Goal: Information Seeking & Learning: Learn about a topic

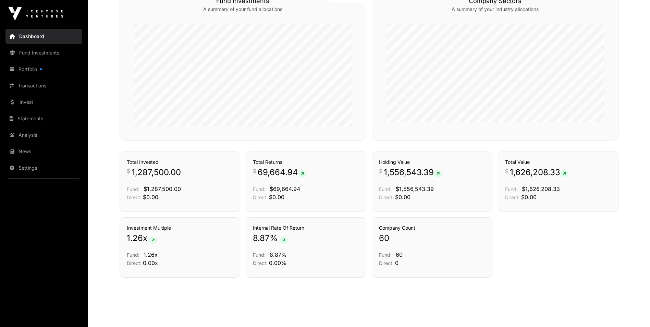
scroll to position [454, 0]
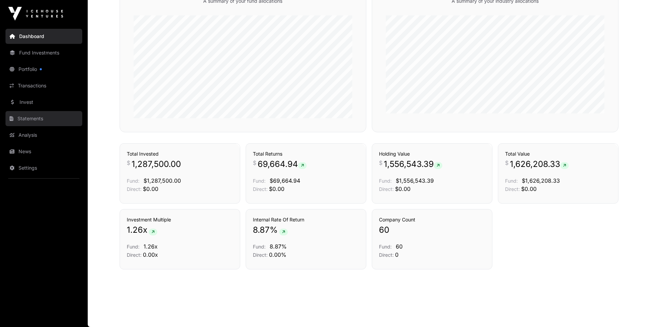
click at [31, 120] on link "Statements" at bounding box center [43, 118] width 77 height 15
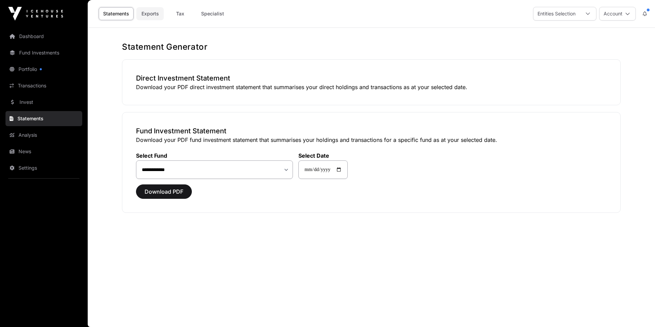
click at [147, 14] on link "Exports" at bounding box center [149, 13] width 27 height 13
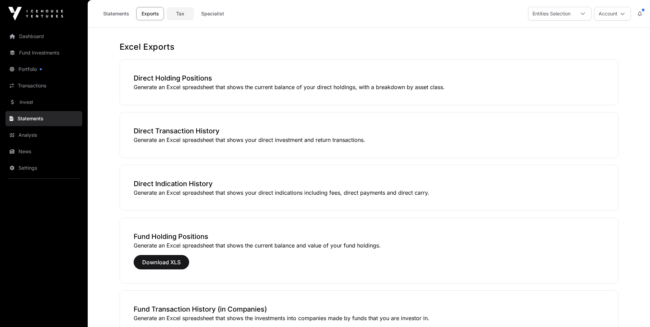
click at [184, 14] on link "Tax" at bounding box center [180, 13] width 27 height 13
select select
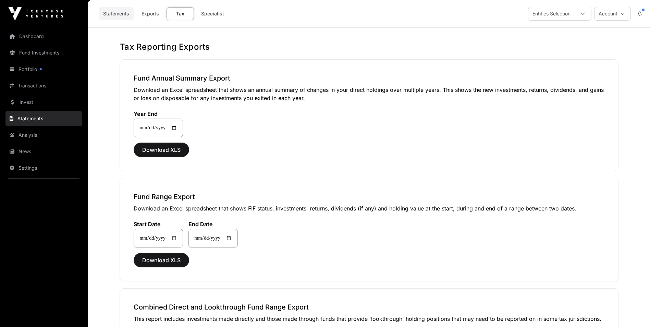
click at [116, 13] on link "Statements" at bounding box center [116, 13] width 35 height 13
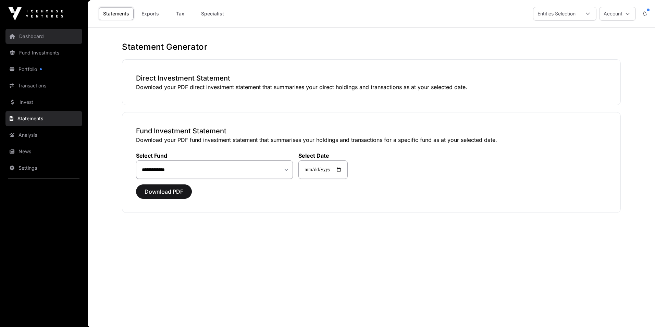
click at [30, 33] on link "Dashboard" at bounding box center [43, 36] width 77 height 15
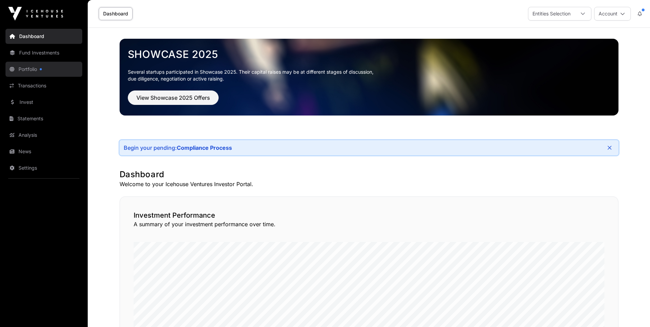
click at [34, 67] on link "Portfolio" at bounding box center [43, 69] width 77 height 15
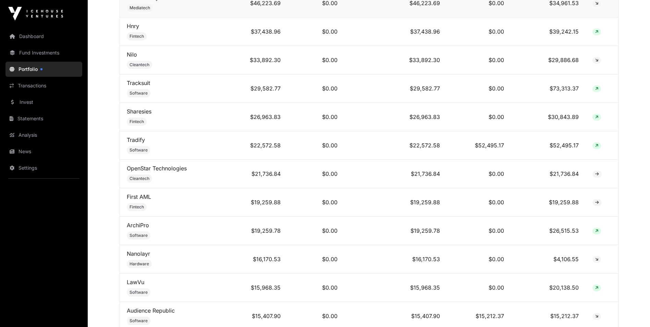
scroll to position [548, 0]
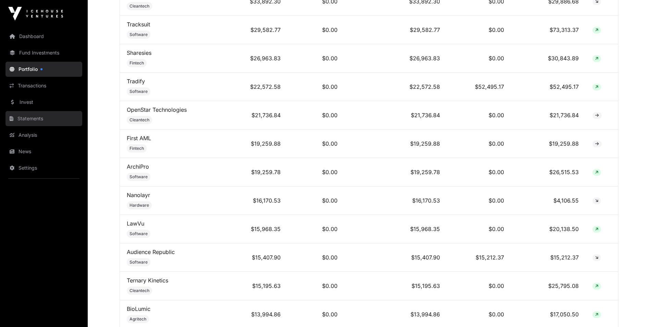
click at [35, 120] on link "Statements" at bounding box center [43, 118] width 77 height 15
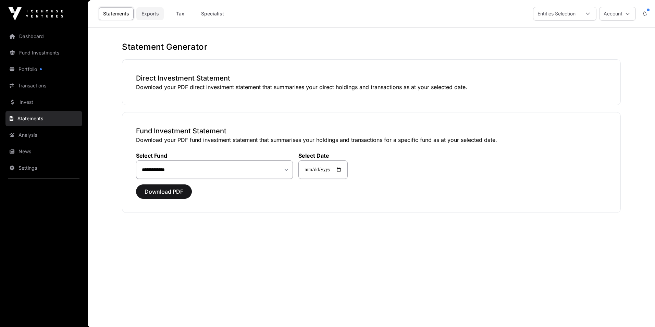
click at [148, 16] on link "Exports" at bounding box center [149, 13] width 27 height 13
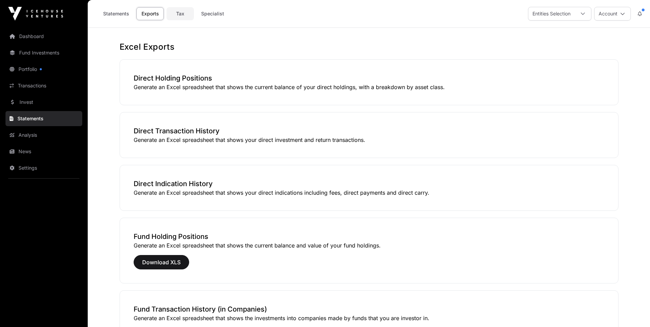
click at [178, 13] on link "Tax" at bounding box center [180, 13] width 27 height 13
select select
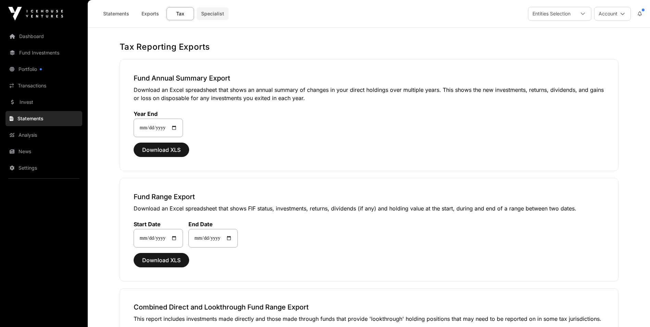
click at [216, 14] on link "Specialist" at bounding box center [213, 13] width 32 height 13
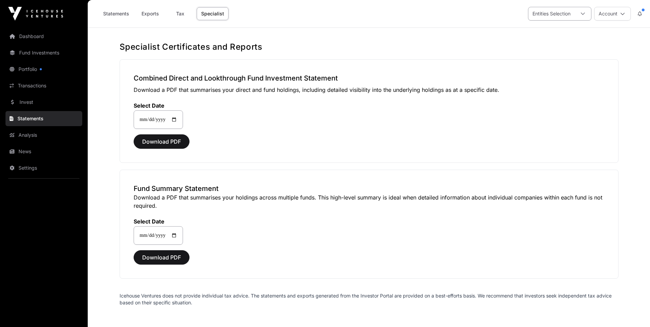
click at [579, 7] on div at bounding box center [583, 13] width 16 height 13
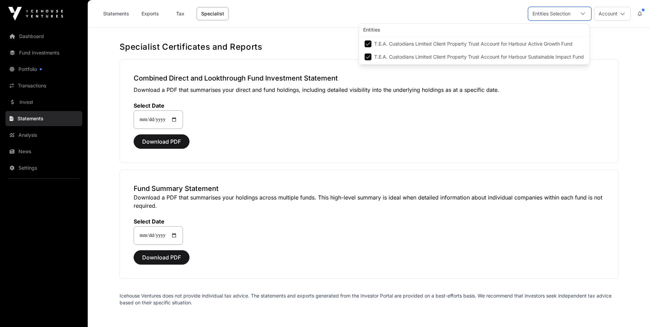
scroll to position [7, 4]
click at [578, 20] on div "Entities Selection" at bounding box center [559, 14] width 63 height 14
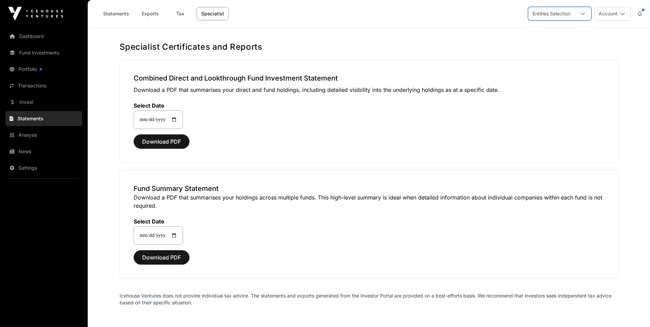
click at [578, 20] on div "Entities Selection" at bounding box center [559, 14] width 63 height 14
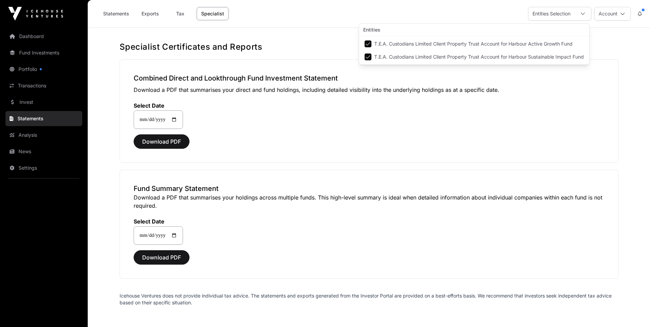
click at [539, 45] on span "T.E.A. Custodians Limited Client Property Trust Account for Harbour Active Grow…" at bounding box center [473, 43] width 198 height 5
click at [539, 44] on span "T.E.A. Custodians Limited Client Property Trust Account for Harbour Active Grow…" at bounding box center [473, 43] width 198 height 5
click at [615, 9] on button "Account" at bounding box center [612, 14] width 37 height 14
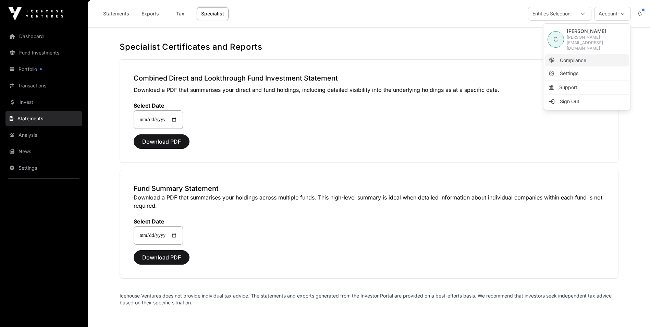
click at [572, 57] on link "Compliance" at bounding box center [587, 60] width 84 height 12
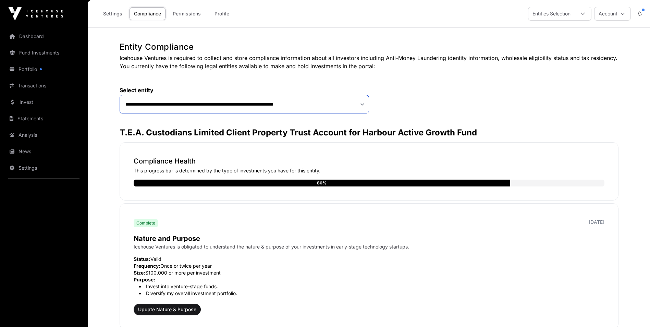
click at [339, 100] on select "**********" at bounding box center [244, 104] width 249 height 19
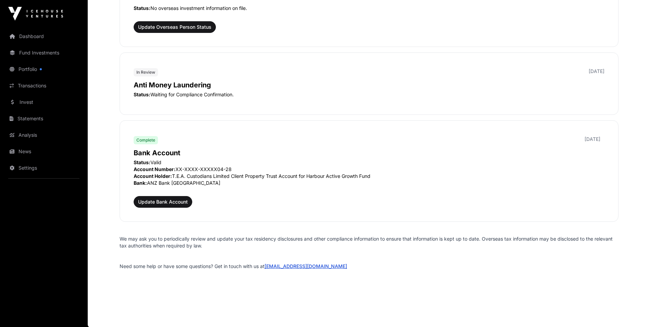
scroll to position [771, 0]
click at [27, 151] on link "News" at bounding box center [43, 151] width 77 height 15
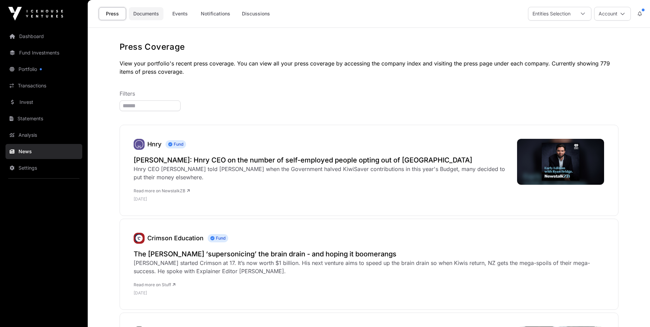
click at [138, 15] on link "Documents" at bounding box center [146, 13] width 35 height 13
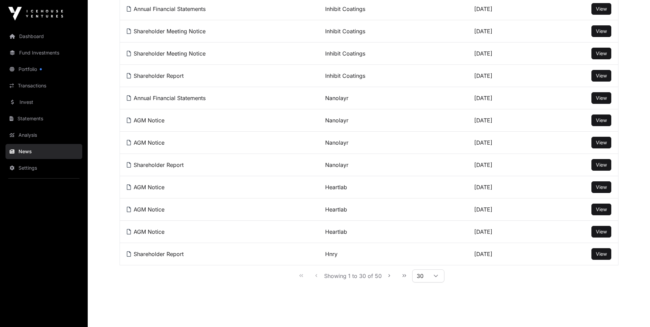
scroll to position [548, 0]
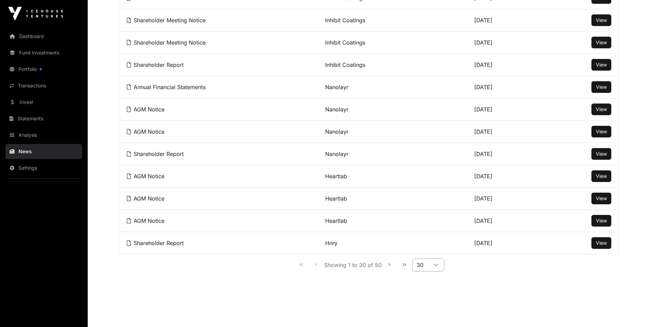
click at [434, 267] on icon at bounding box center [435, 264] width 5 height 5
click at [422, 244] on span "200" at bounding box center [422, 243] width 10 height 5
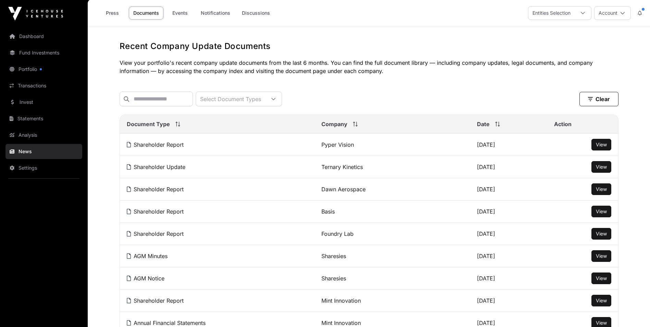
scroll to position [0, 0]
click at [282, 100] on div at bounding box center [273, 100] width 16 height 14
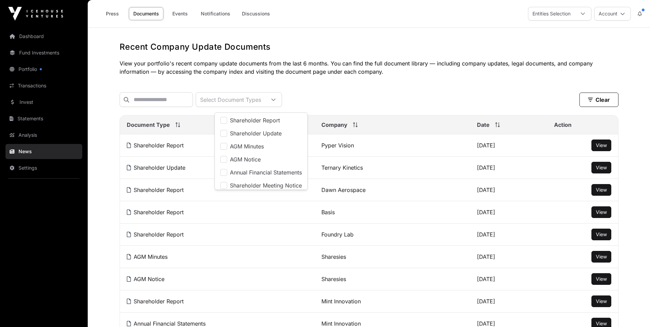
click at [349, 95] on div "Select Document Types Clear" at bounding box center [369, 99] width 499 height 15
click at [282, 103] on div at bounding box center [273, 100] width 16 height 14
click at [257, 14] on link "Discussions" at bounding box center [255, 13] width 37 height 13
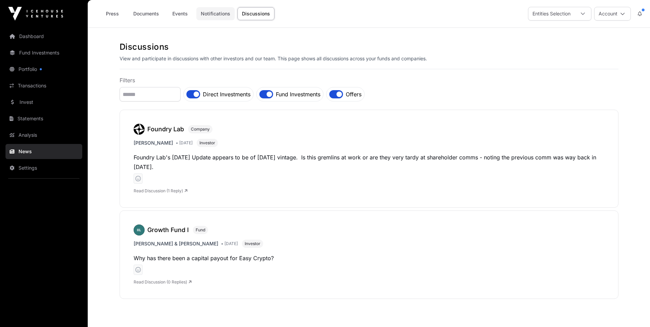
click at [223, 10] on link "Notifications" at bounding box center [215, 13] width 38 height 13
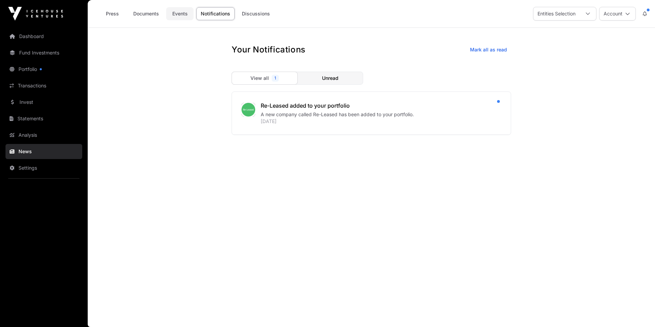
click at [184, 13] on link "Events" at bounding box center [179, 13] width 27 height 13
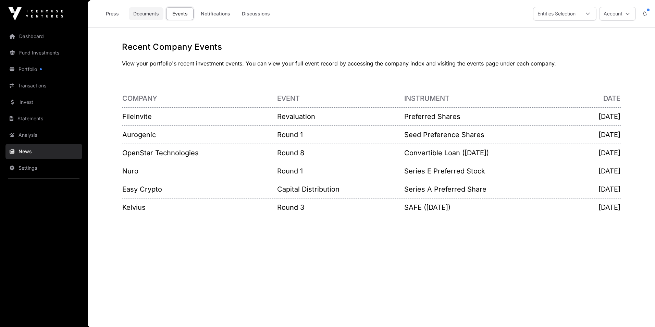
click at [144, 15] on link "Documents" at bounding box center [146, 13] width 35 height 13
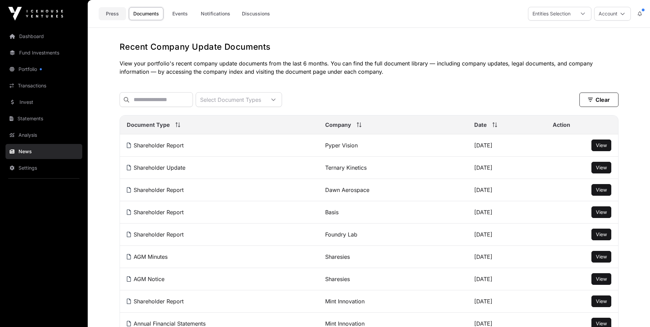
click at [116, 15] on link "Press" at bounding box center [112, 13] width 27 height 13
